Goal: Task Accomplishment & Management: Complete application form

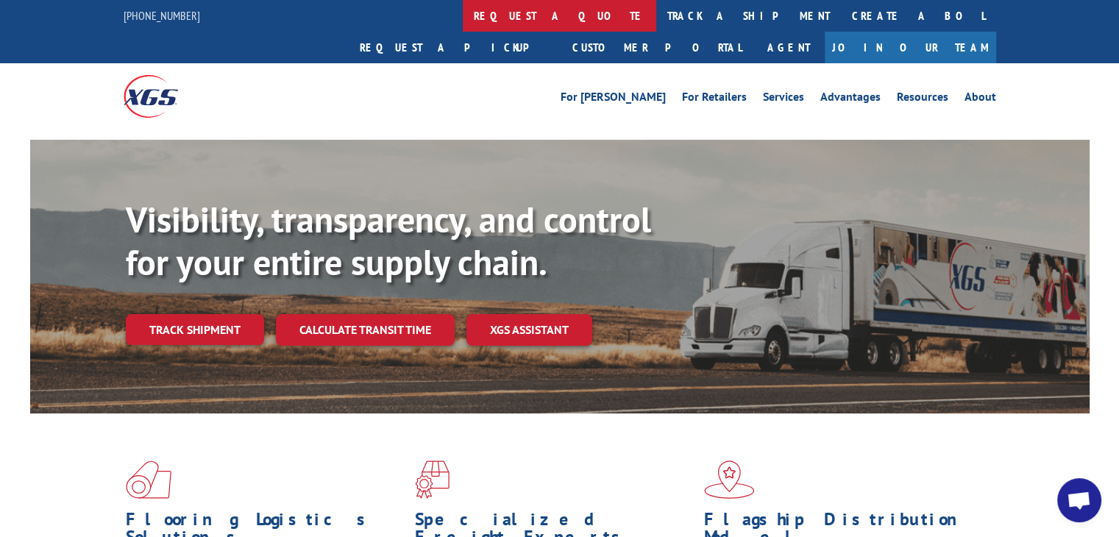
click at [463, 10] on link "request a quote" at bounding box center [559, 16] width 193 height 32
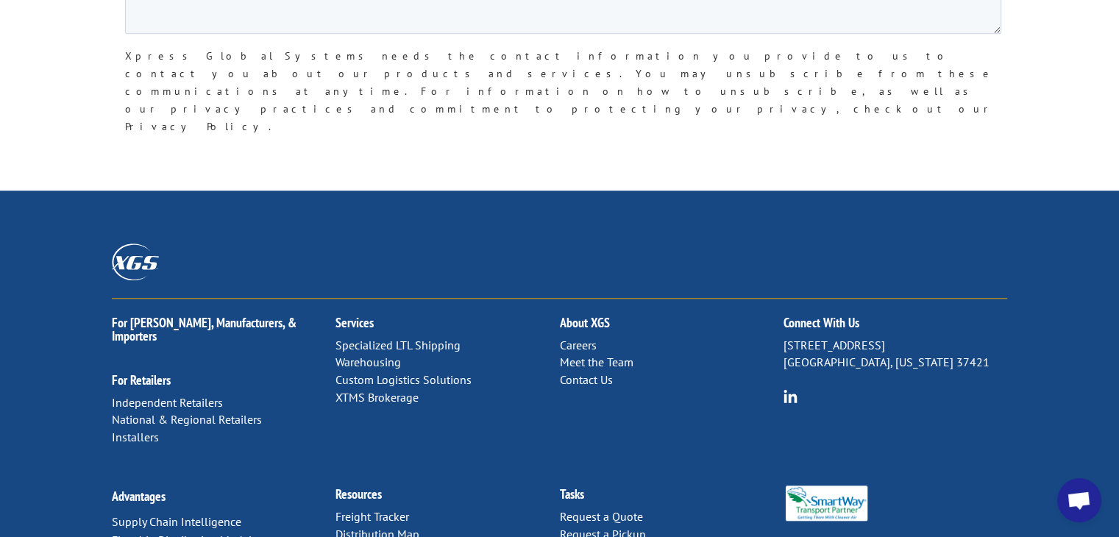
scroll to position [883, 0]
